Goal: Task Accomplishment & Management: Use online tool/utility

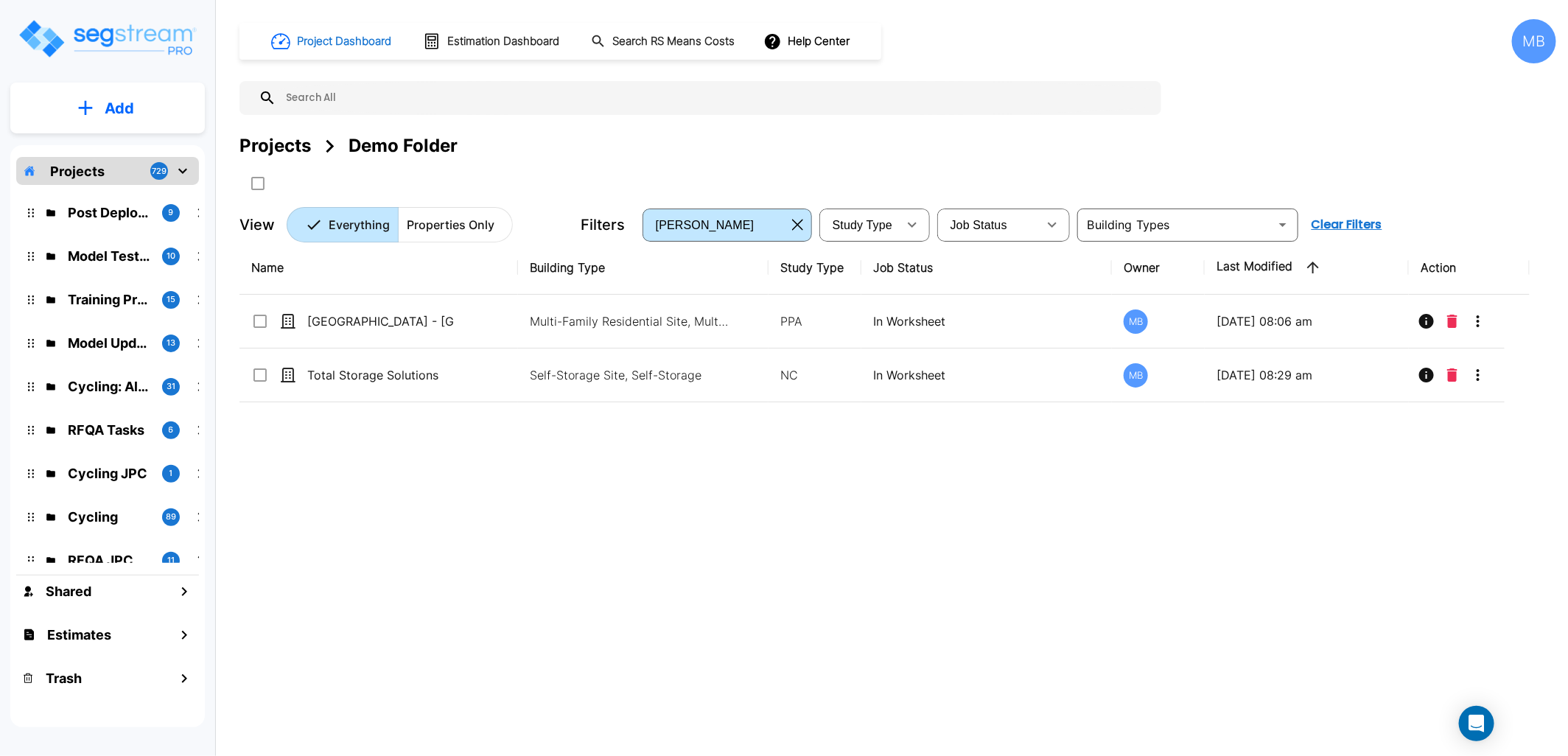
click at [352, 43] on h1 "Project Dashboard" at bounding box center [344, 42] width 94 height 17
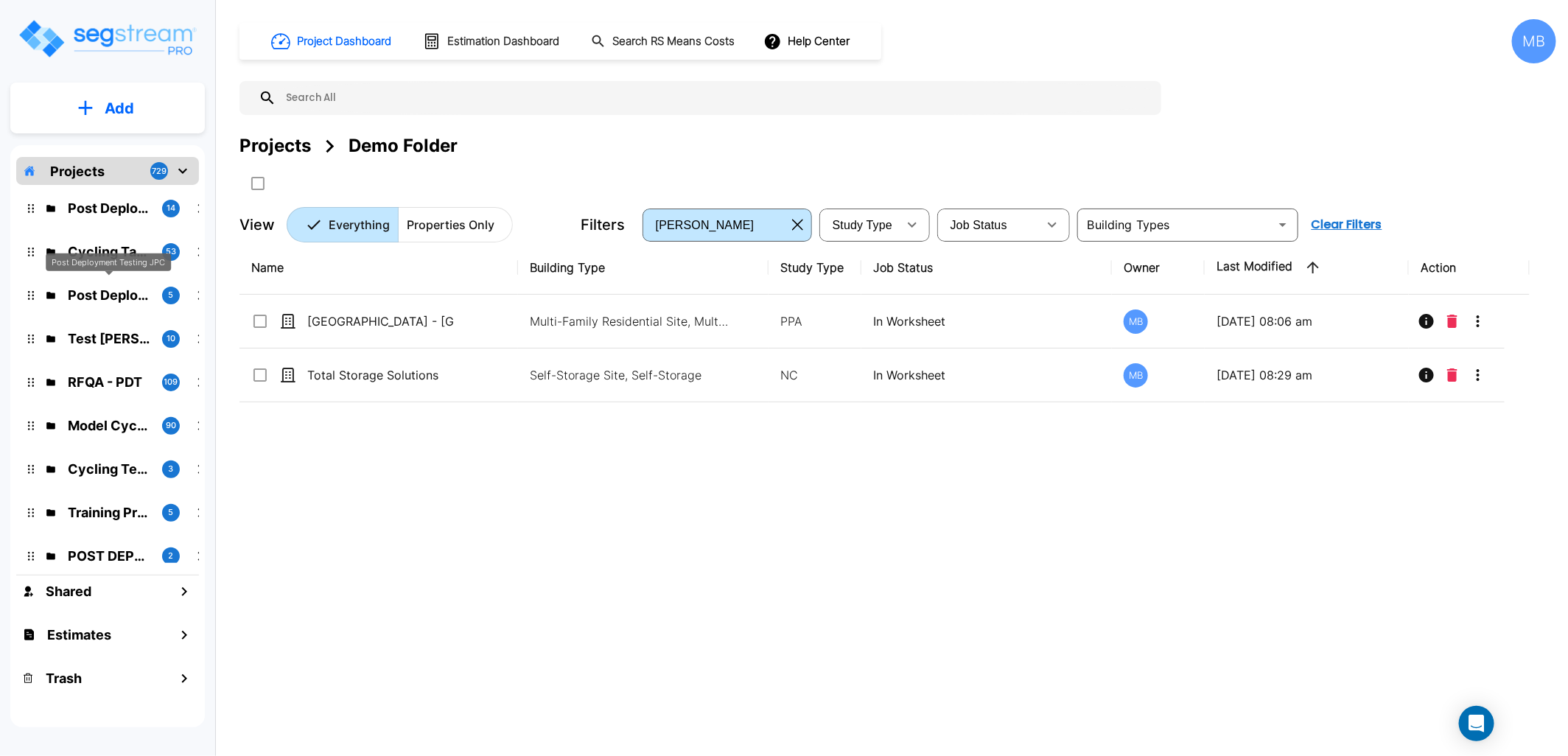
scroll to position [488, 0]
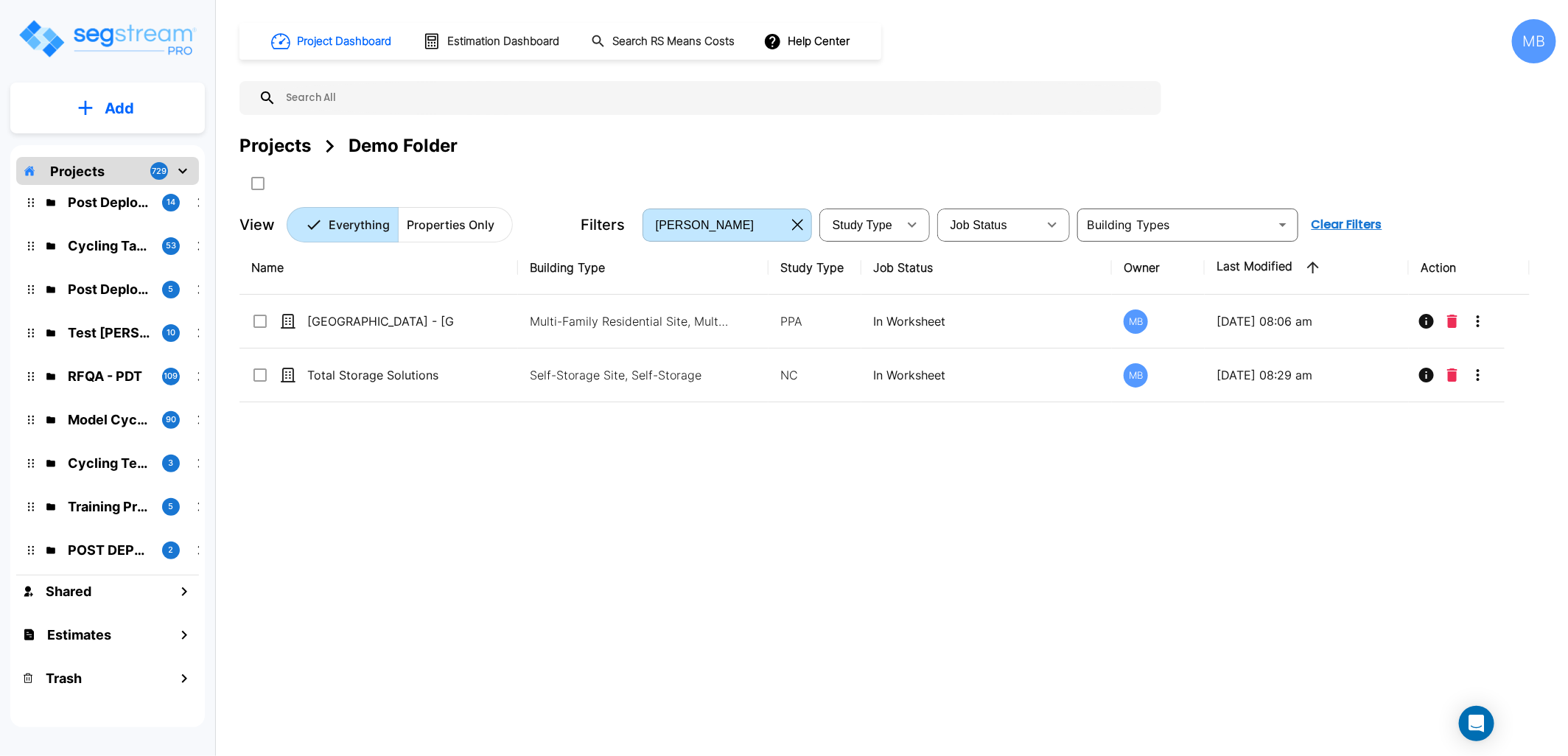
click at [801, 221] on icon "button" at bounding box center [797, 225] width 11 height 11
click at [530, 102] on div "Owner testuser1@segstream.com testuser3@segstream.com testuser6@segstream.com t…" at bounding box center [784, 378] width 1568 height 756
click at [349, 107] on input "text" at bounding box center [715, 98] width 877 height 34
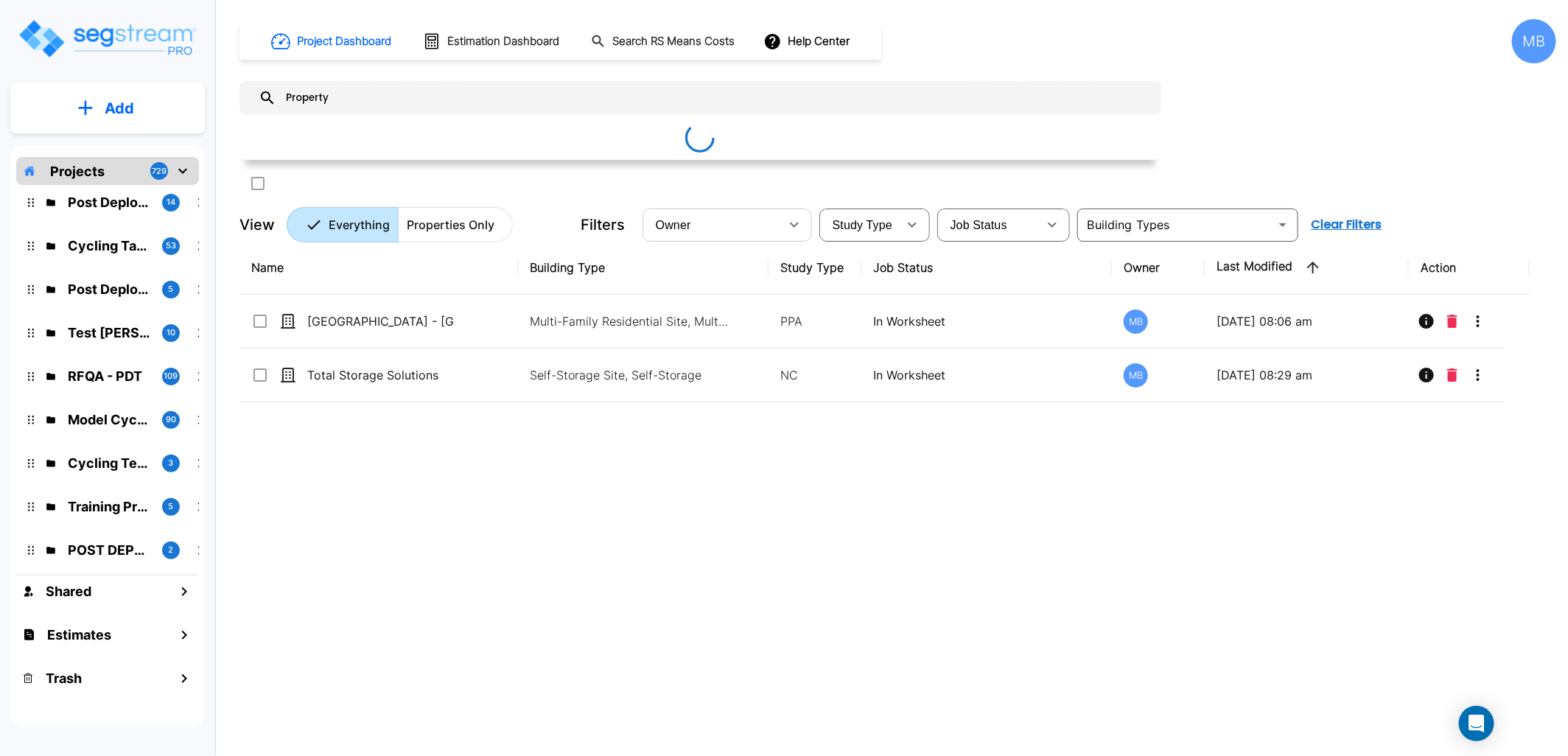
type input "Property"
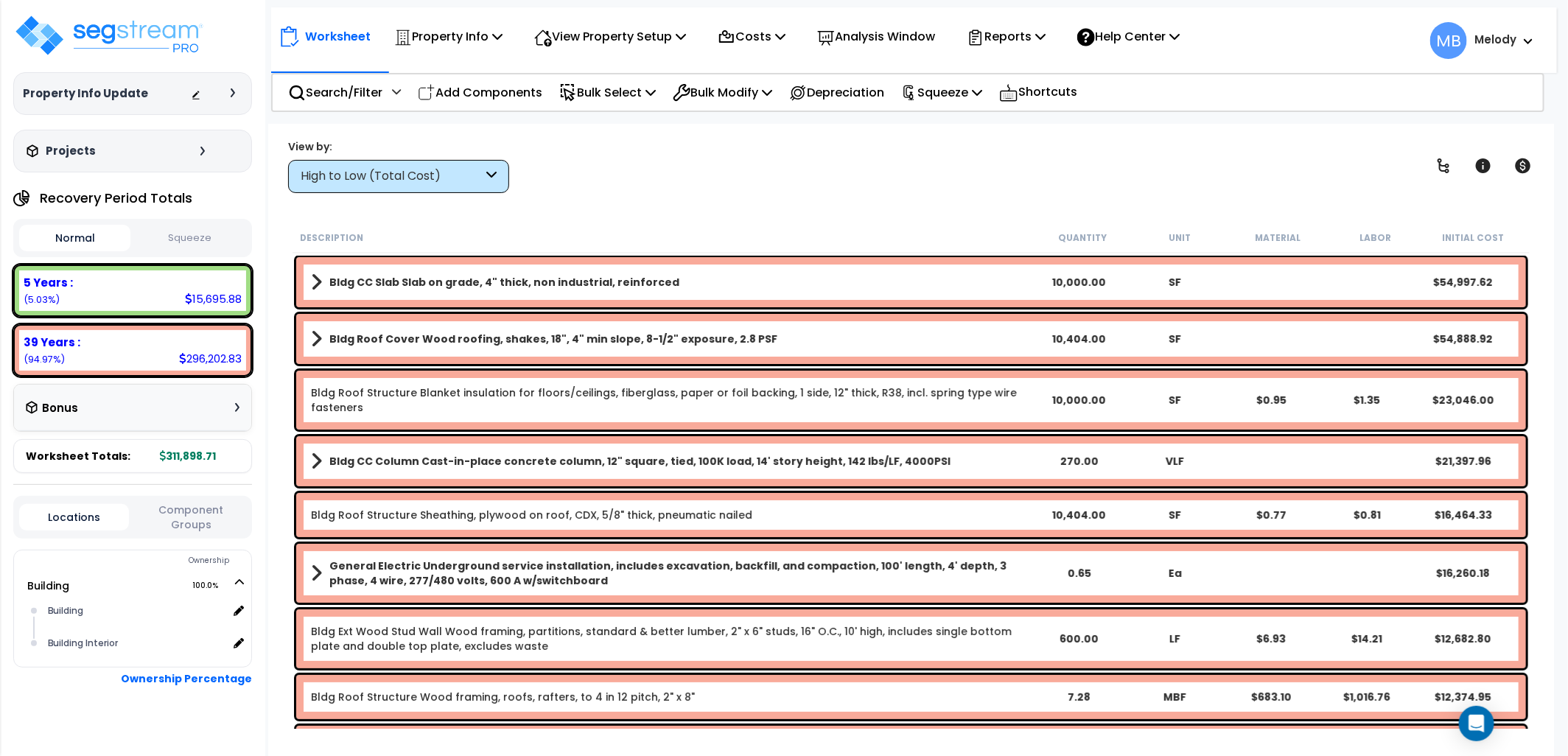
click at [142, 92] on div "Property Info Update" at bounding box center [133, 94] width 220 height 15
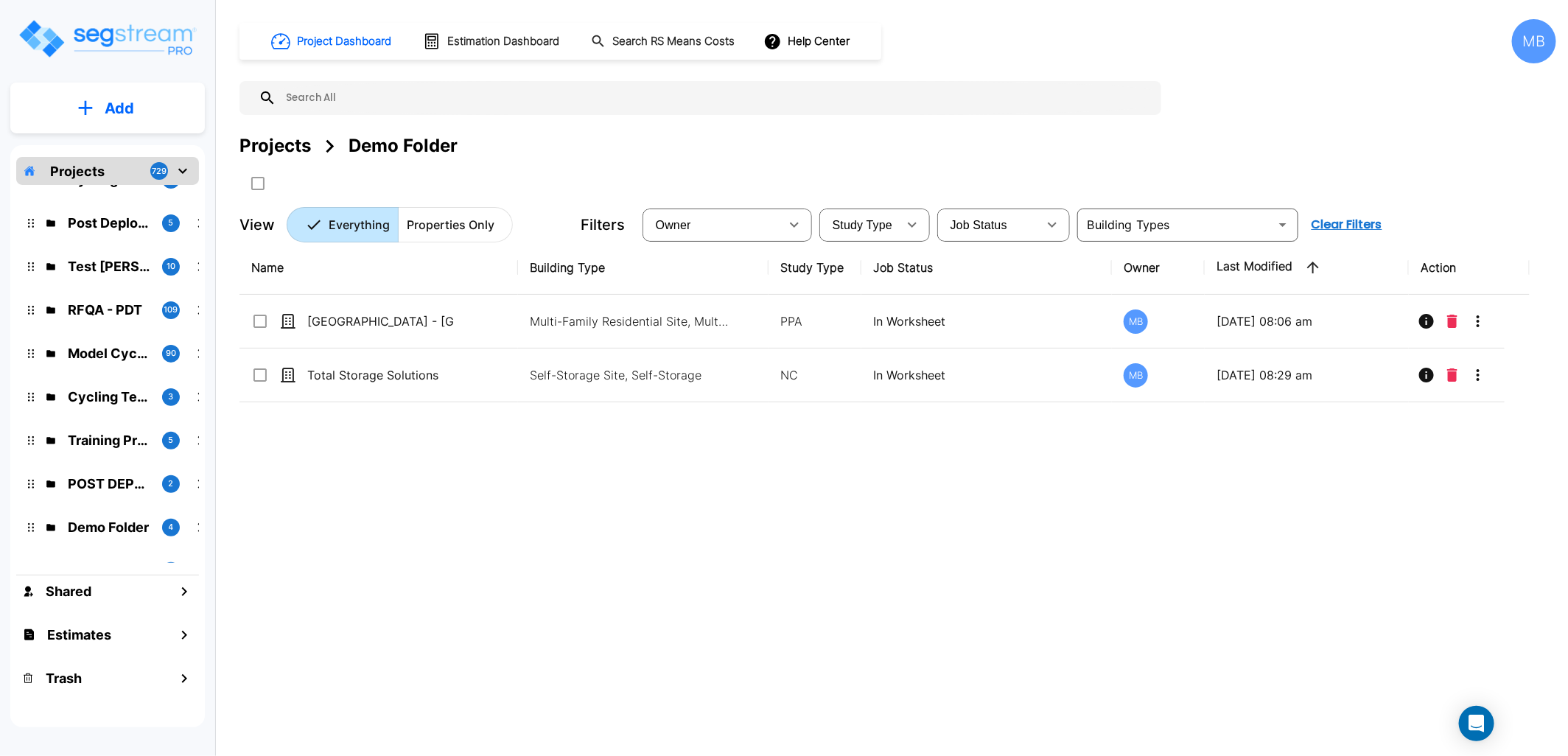
scroll to position [556, 0]
click at [345, 26] on button "Project Dashboard" at bounding box center [332, 42] width 134 height 33
click at [1354, 229] on button "Clear Filters" at bounding box center [1346, 225] width 82 height 29
click at [780, 229] on button "button" at bounding box center [794, 225] width 29 height 29
click at [439, 217] on p "Properties Only" at bounding box center [451, 225] width 88 height 18
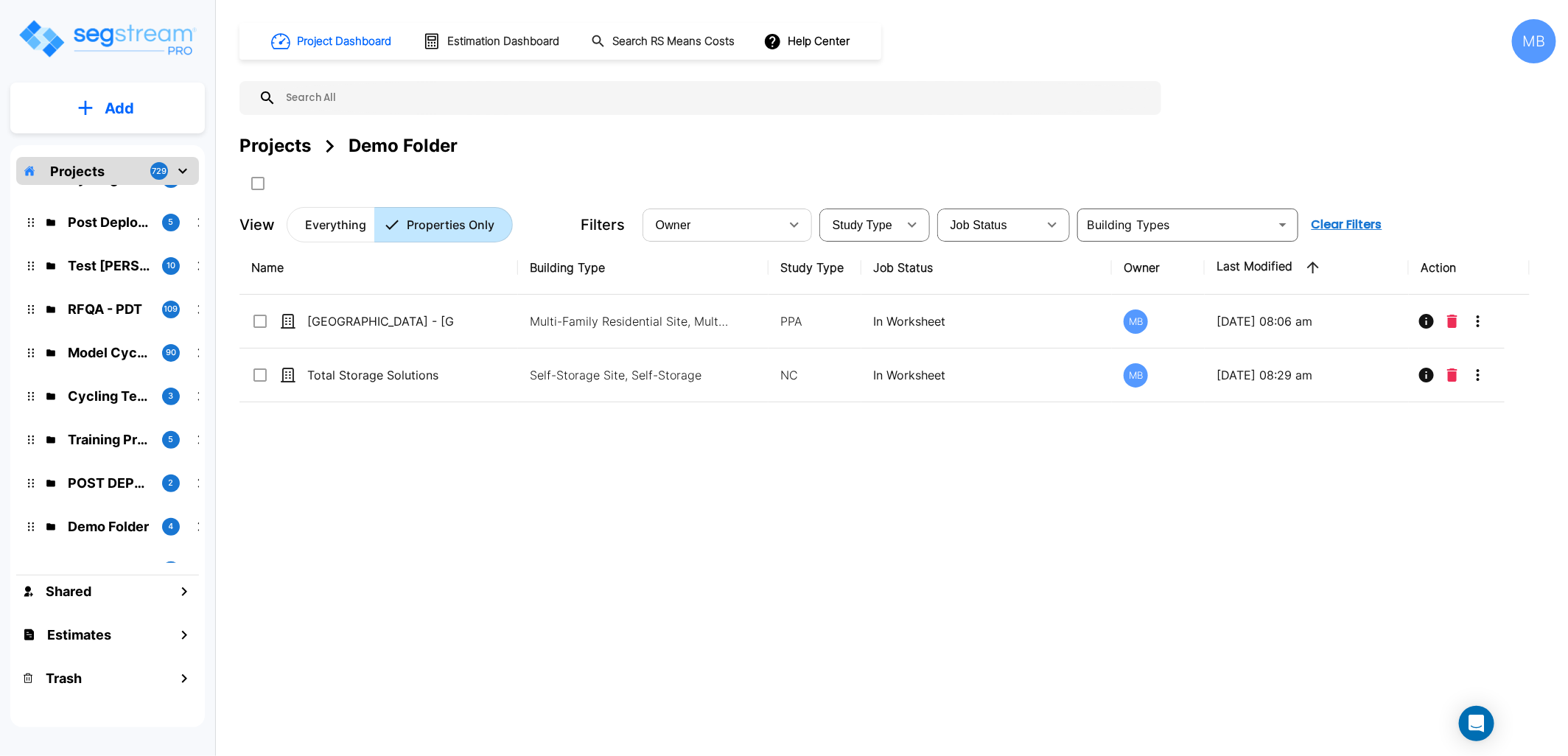
click at [347, 220] on p "Everything" at bounding box center [335, 225] width 61 height 18
click at [270, 146] on div "Projects" at bounding box center [275, 146] width 72 height 27
click at [331, 147] on icon at bounding box center [330, 146] width 8 height 13
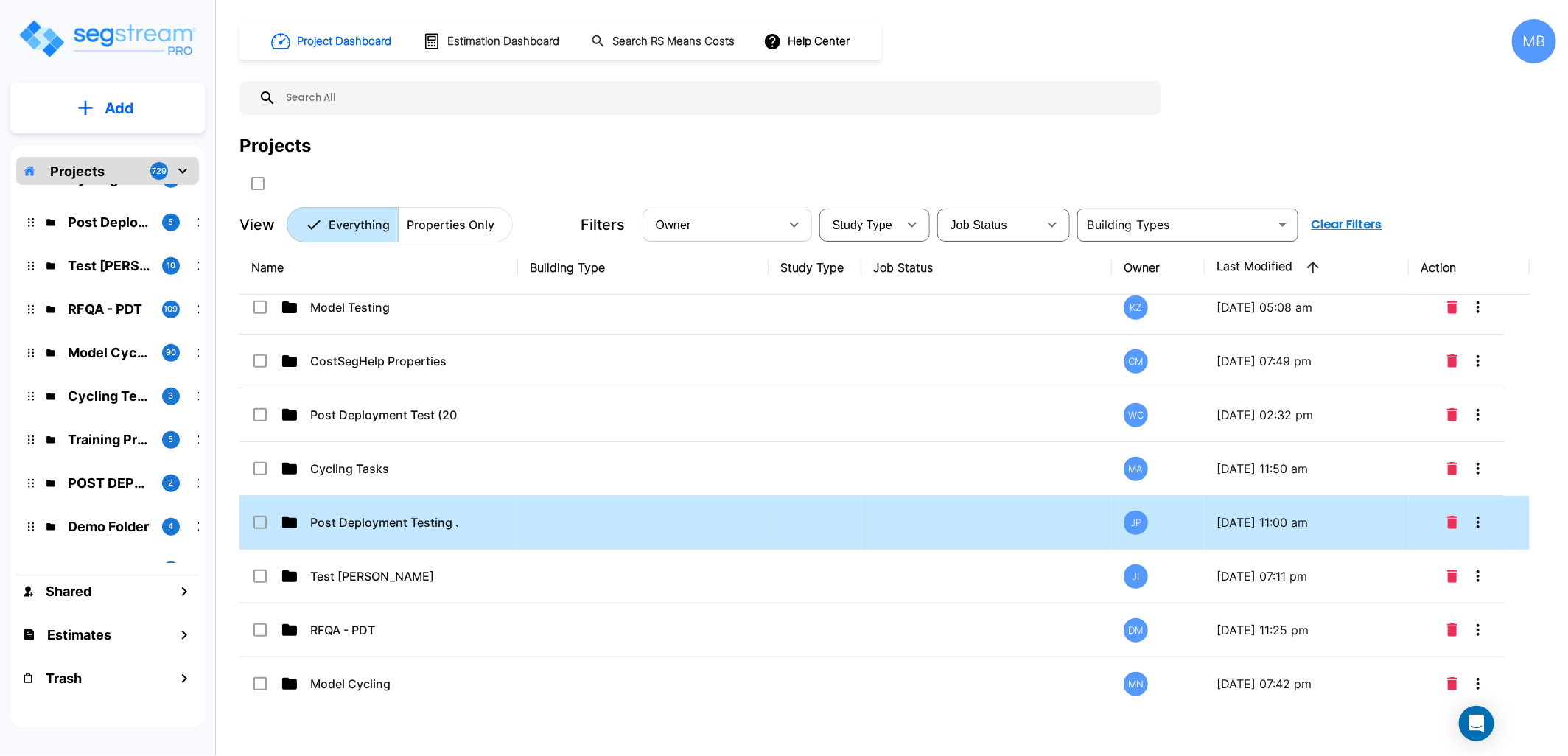
scroll to position [0, 0]
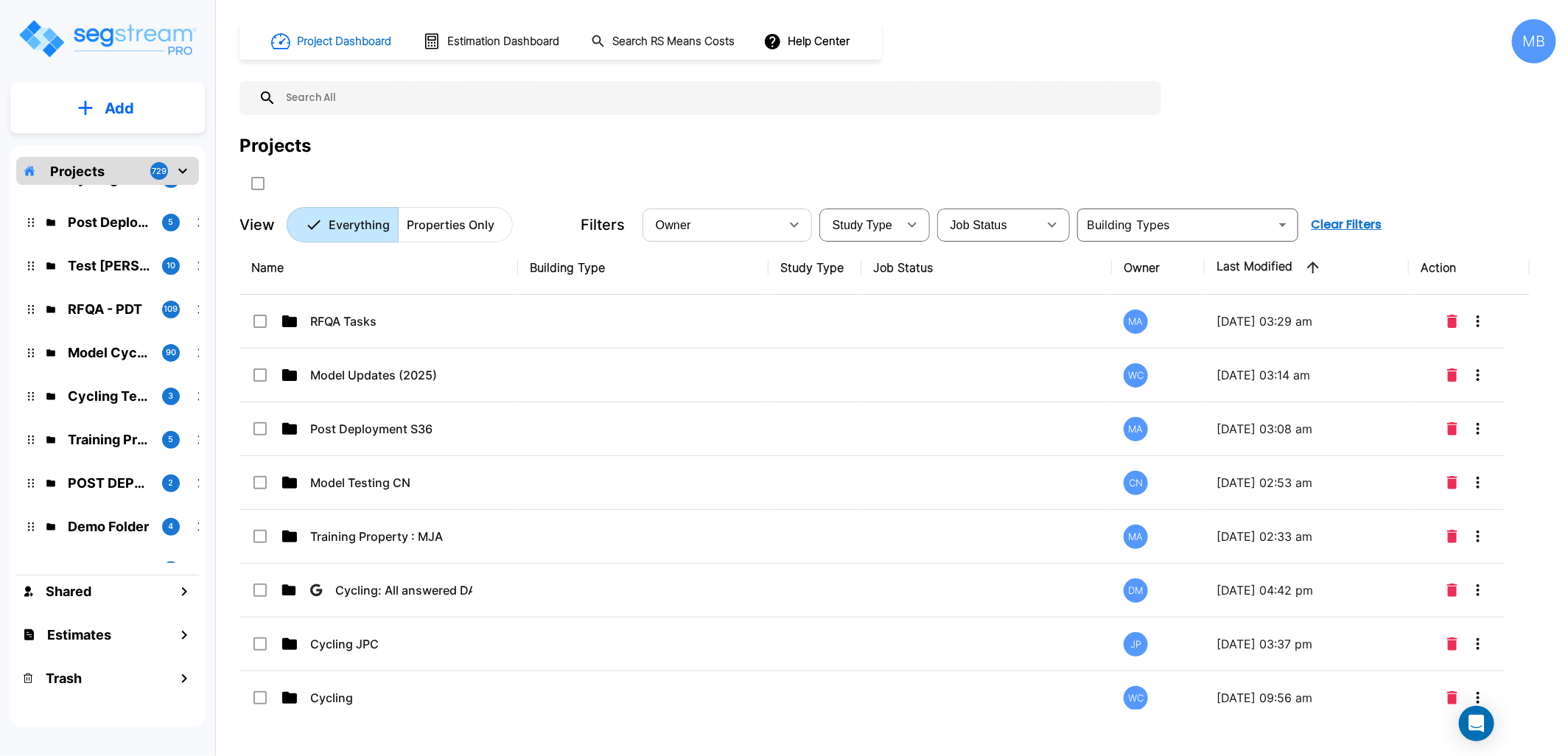
click at [362, 32] on button "Project Dashboard" at bounding box center [332, 42] width 134 height 33
click at [456, 222] on p "Properties Only" at bounding box center [451, 225] width 88 height 18
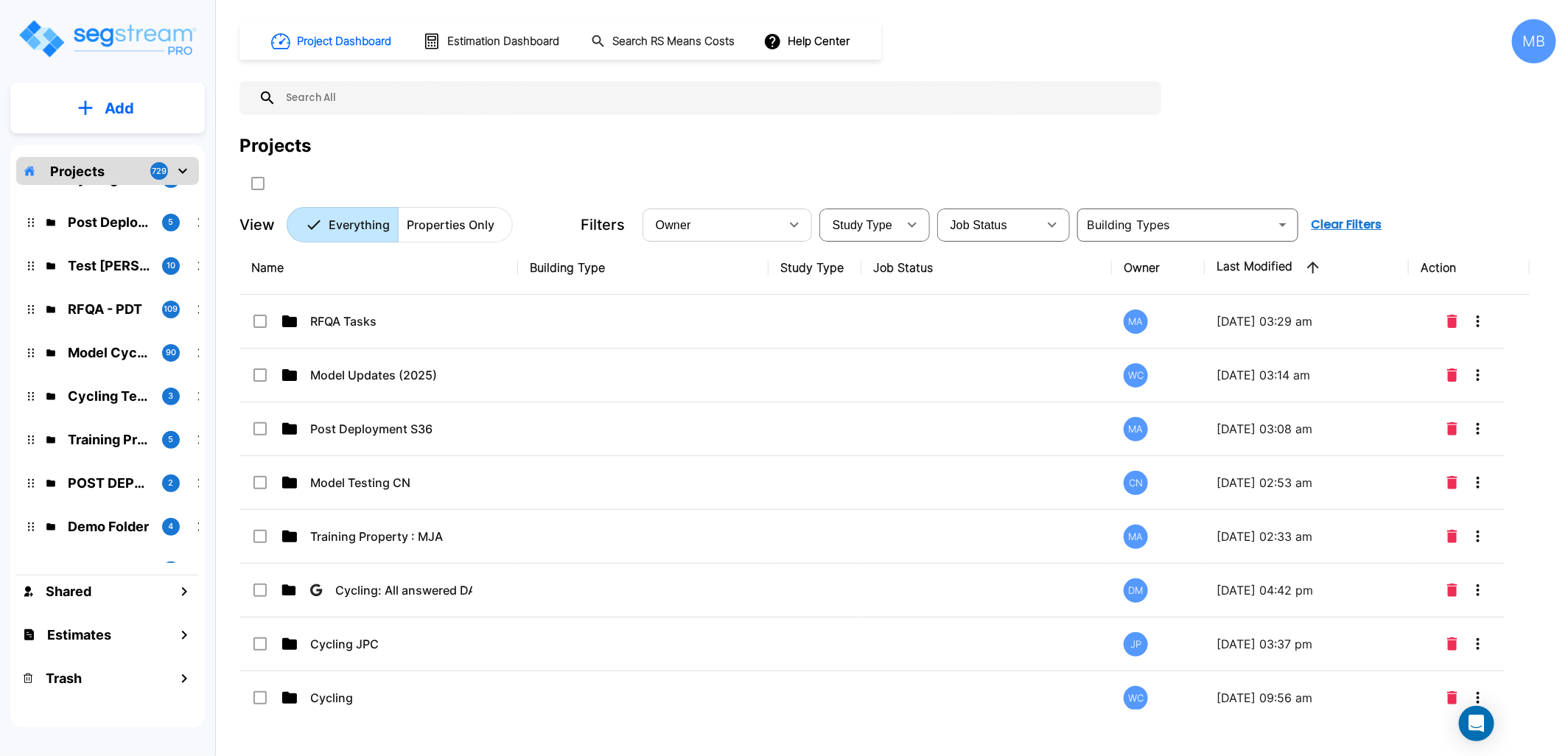
click at [456, 222] on p "Properties Only" at bounding box center [451, 225] width 88 height 18
